Goal: Transaction & Acquisition: Purchase product/service

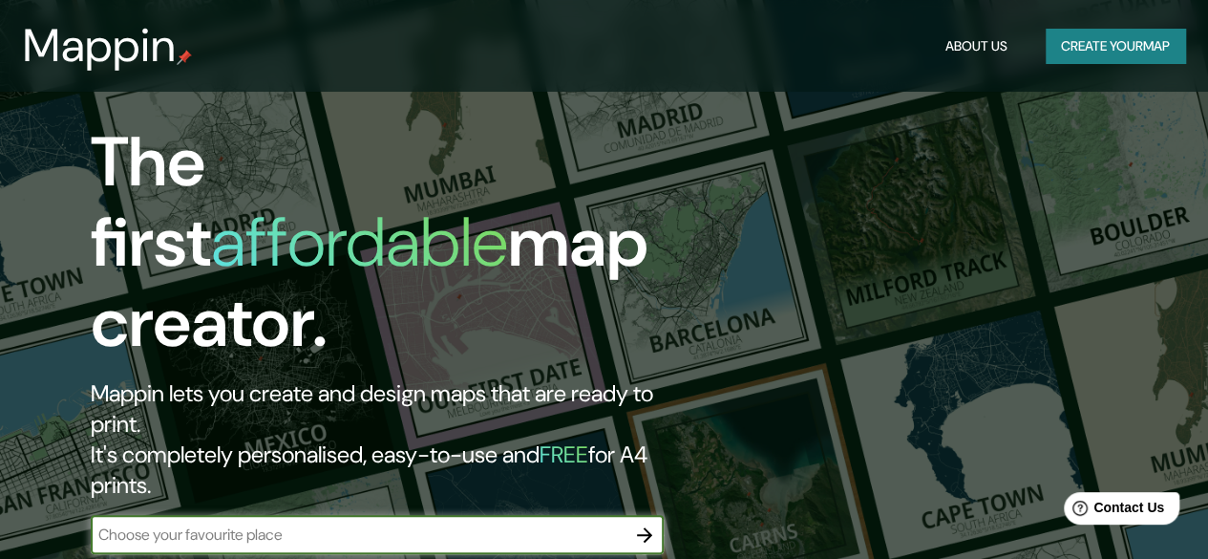
scroll to position [286, 0]
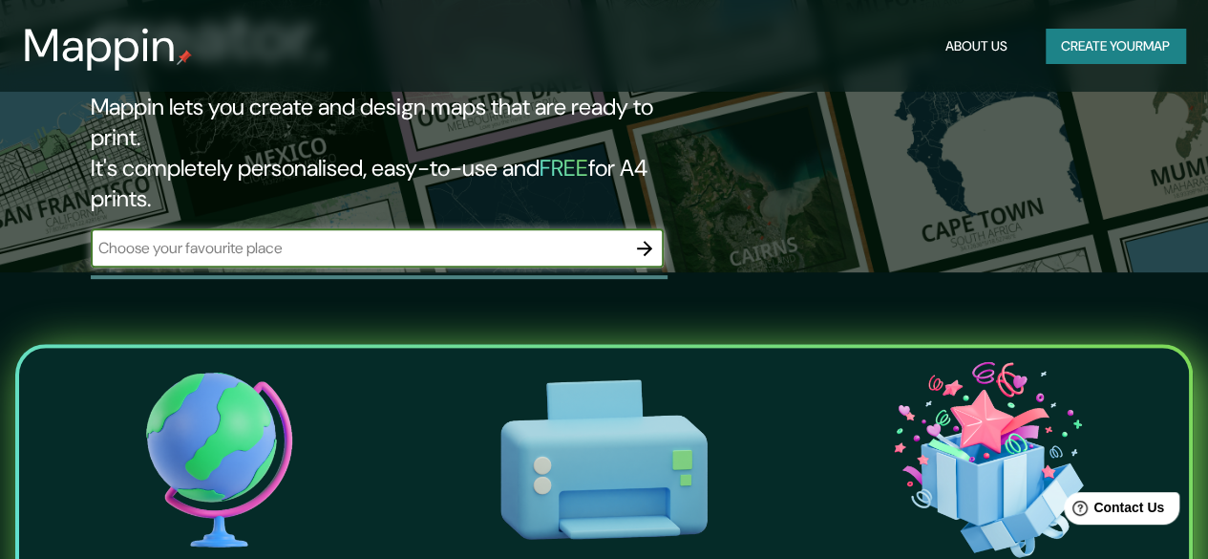
click at [340, 237] on input "text" at bounding box center [358, 248] width 535 height 22
type input "toluca edo mex"
click at [651, 237] on icon "button" at bounding box center [644, 248] width 23 height 23
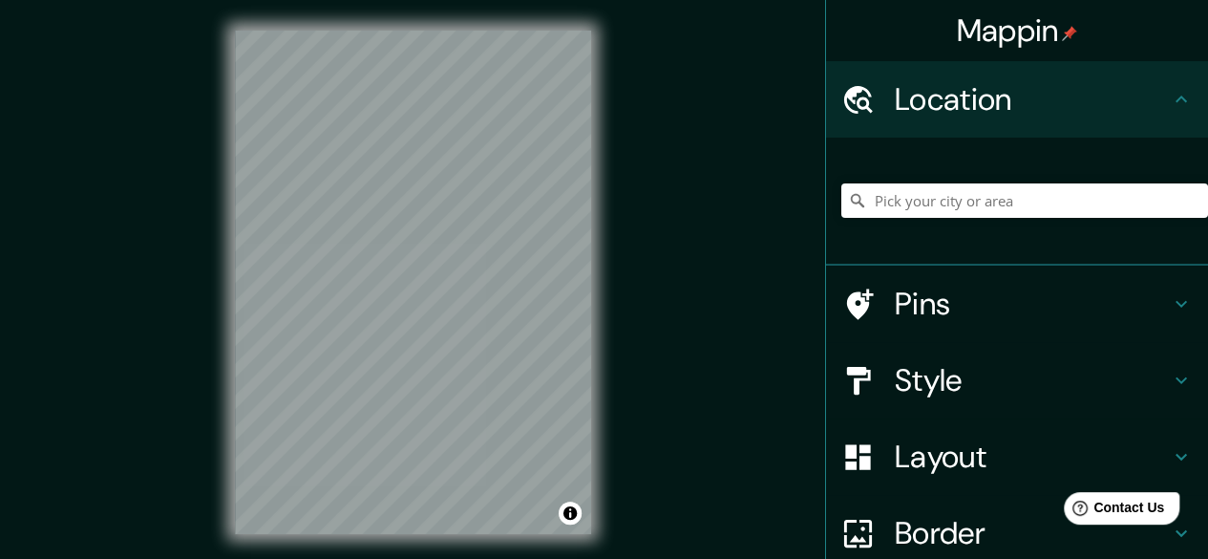
click at [1002, 367] on h4 "Style" at bounding box center [1032, 380] width 275 height 38
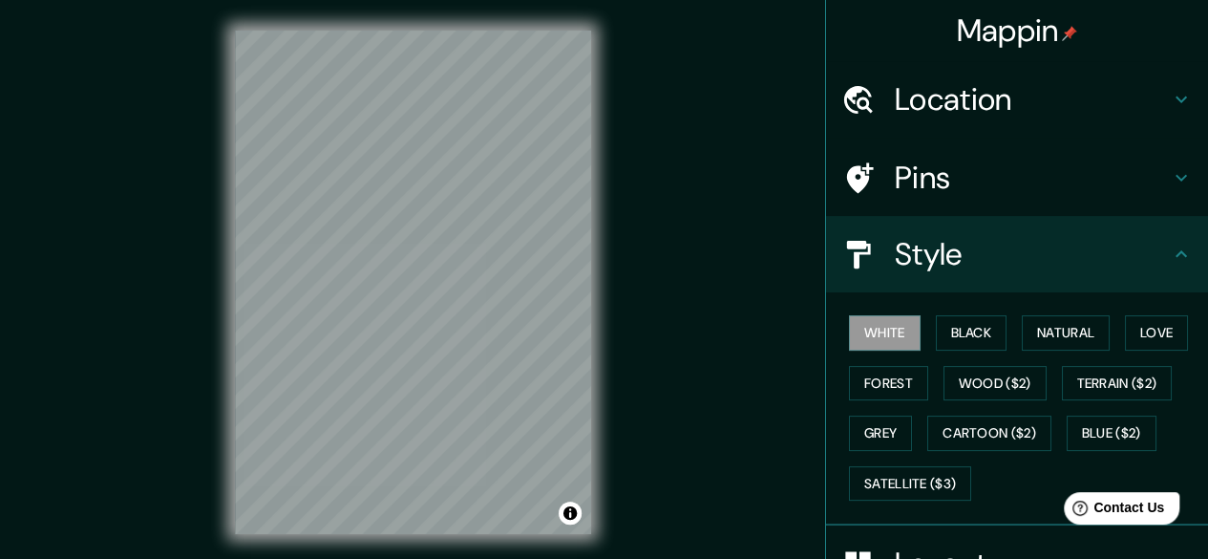
click at [1046, 248] on h4 "Style" at bounding box center [1032, 254] width 275 height 38
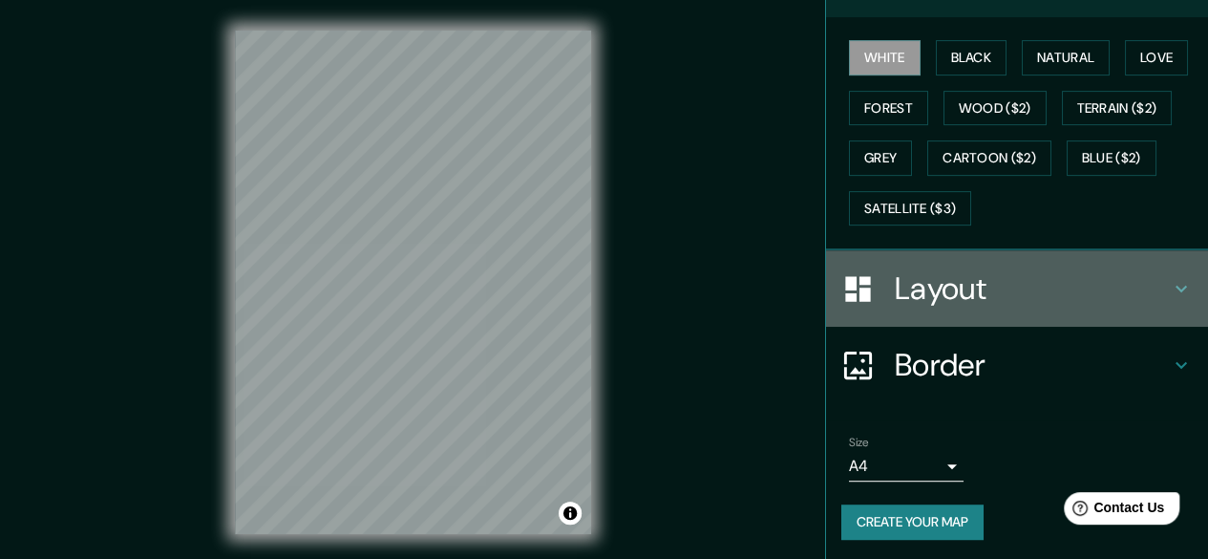
click at [1028, 287] on h4 "Layout" at bounding box center [1032, 288] width 275 height 38
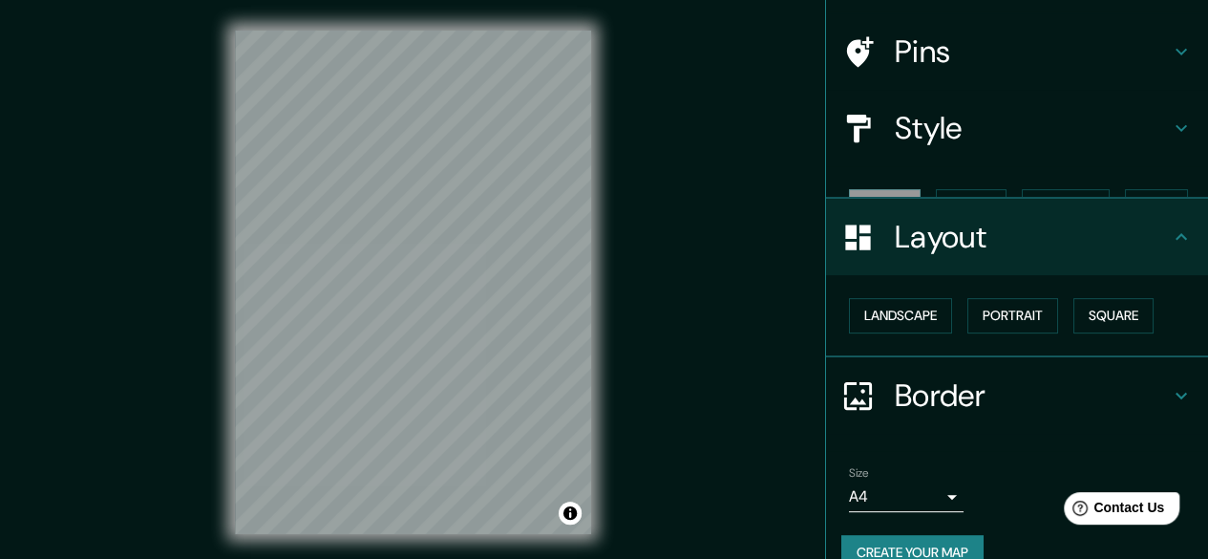
scroll to position [126, 0]
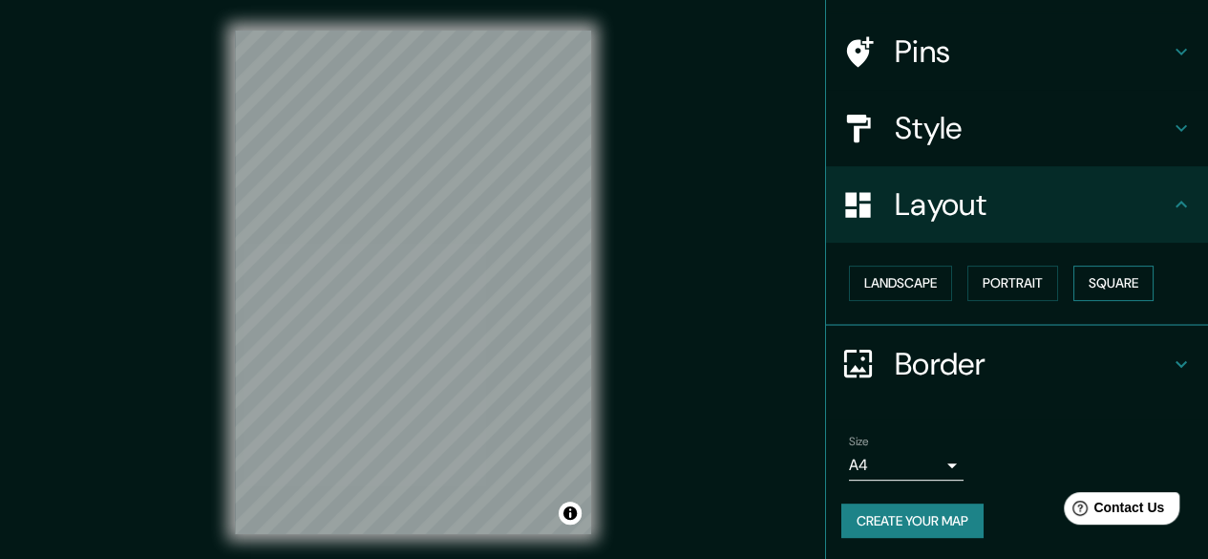
click at [1107, 285] on button "Square" at bounding box center [1113, 282] width 80 height 35
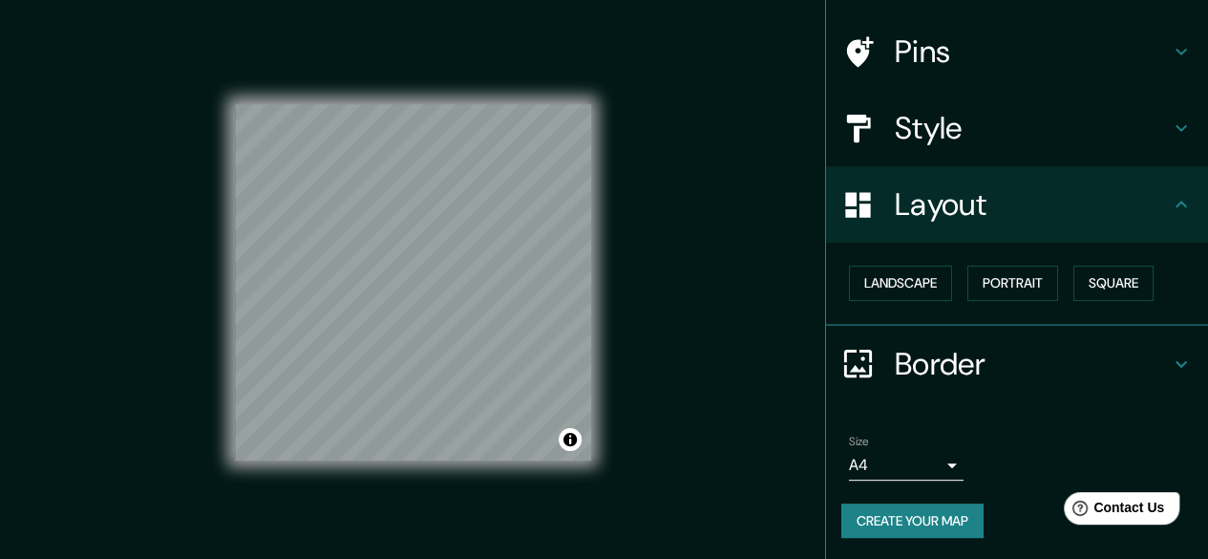
click at [1111, 157] on div "Style" at bounding box center [1017, 128] width 382 height 76
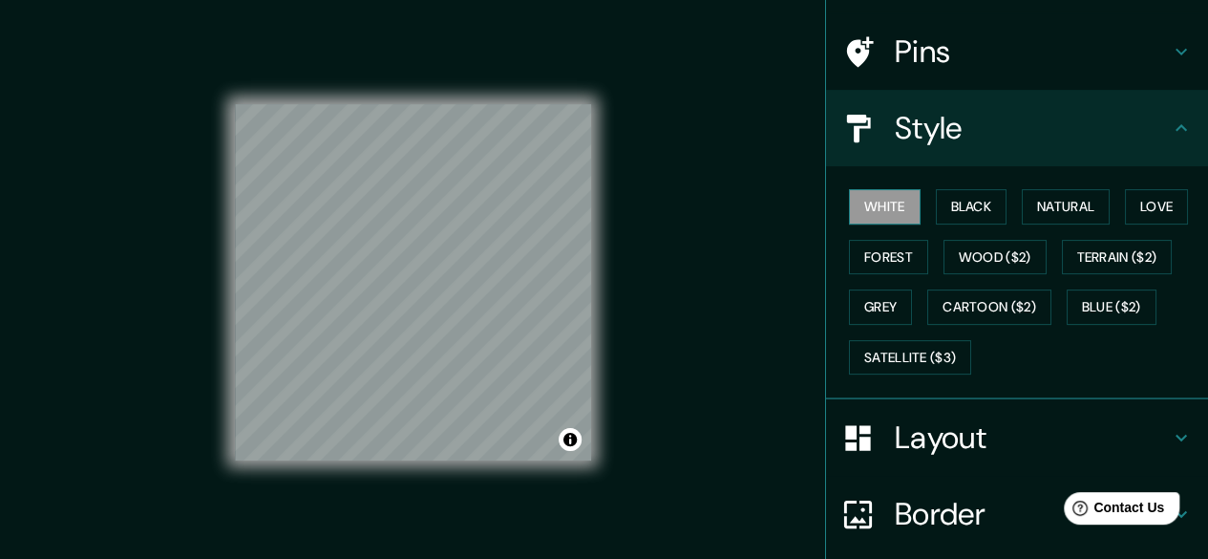
click at [895, 196] on button "White" at bounding box center [885, 206] width 72 height 35
click at [967, 207] on button "Black" at bounding box center [972, 206] width 72 height 35
click at [870, 210] on button "White" at bounding box center [885, 206] width 72 height 35
click at [955, 192] on button "Black" at bounding box center [972, 206] width 72 height 35
click at [884, 204] on button "White" at bounding box center [885, 206] width 72 height 35
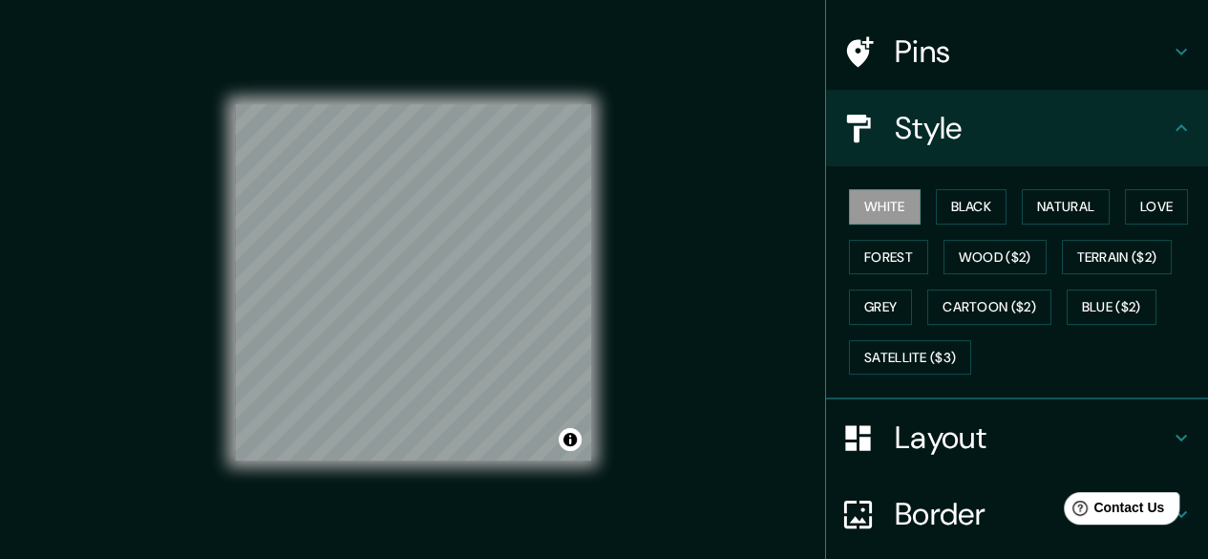
drag, startPoint x: 612, startPoint y: 224, endPoint x: 741, endPoint y: 174, distance: 138.5
click at [741, 174] on div "Mappin Location Pins Style White Black Natural Love Forest Wood ($2) Terrain ($…" at bounding box center [604, 297] width 1208 height 595
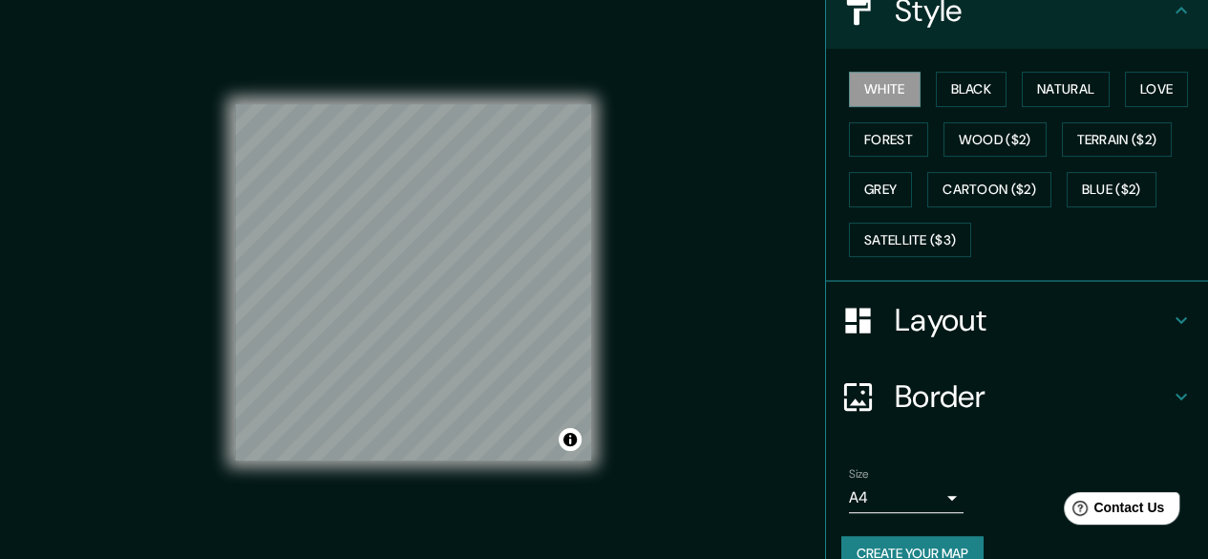
scroll to position [275, 0]
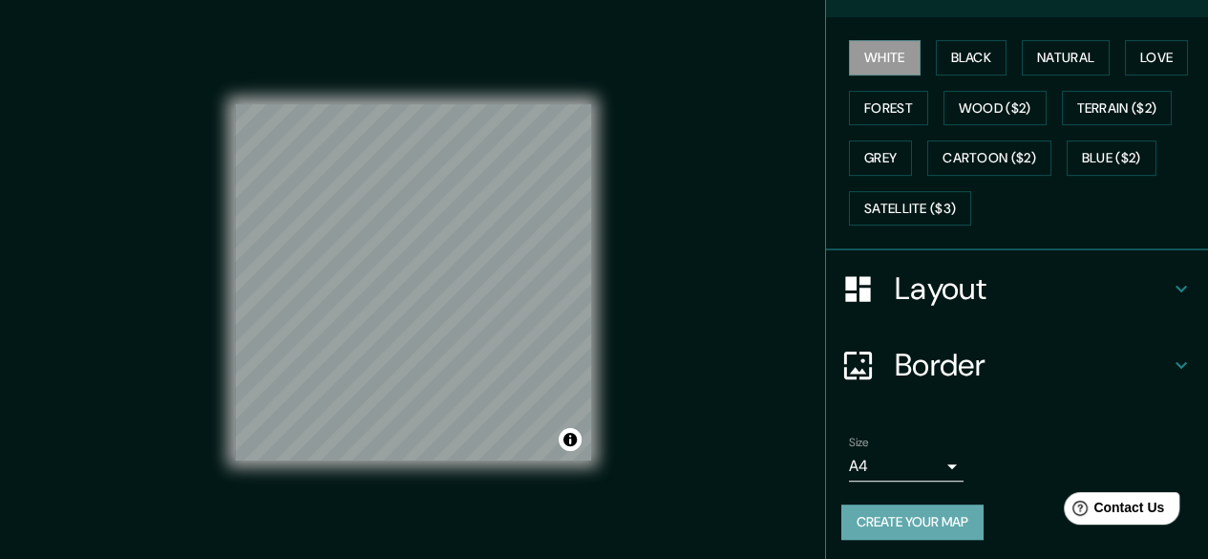
click at [859, 531] on button "Create your map" at bounding box center [912, 521] width 142 height 35
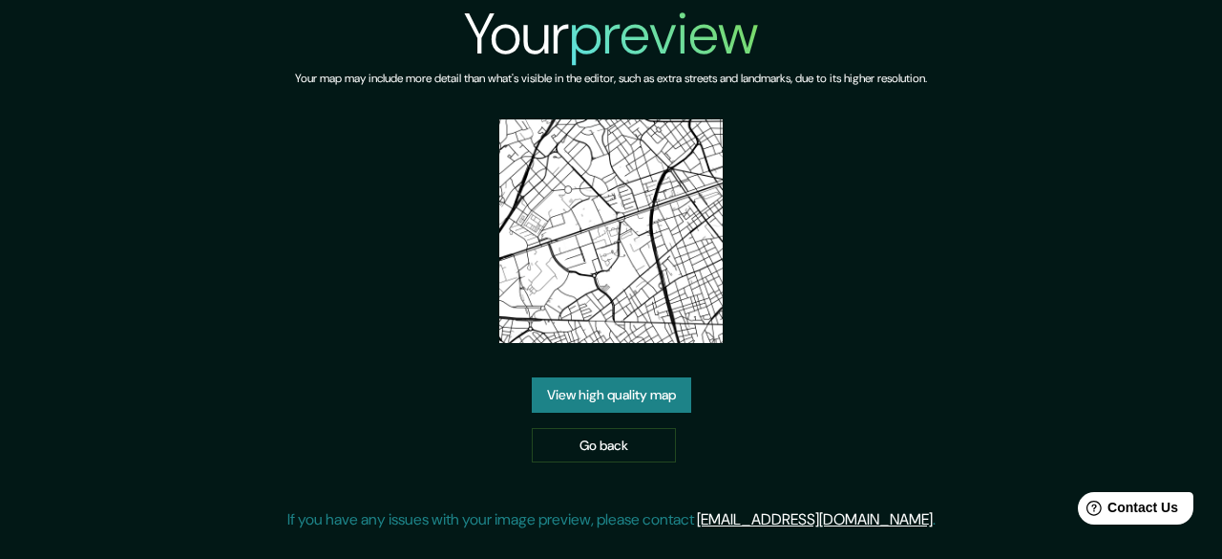
click at [644, 404] on link "View high quality map" at bounding box center [611, 394] width 159 height 35
